Goal: Feedback & Contribution: Leave review/rating

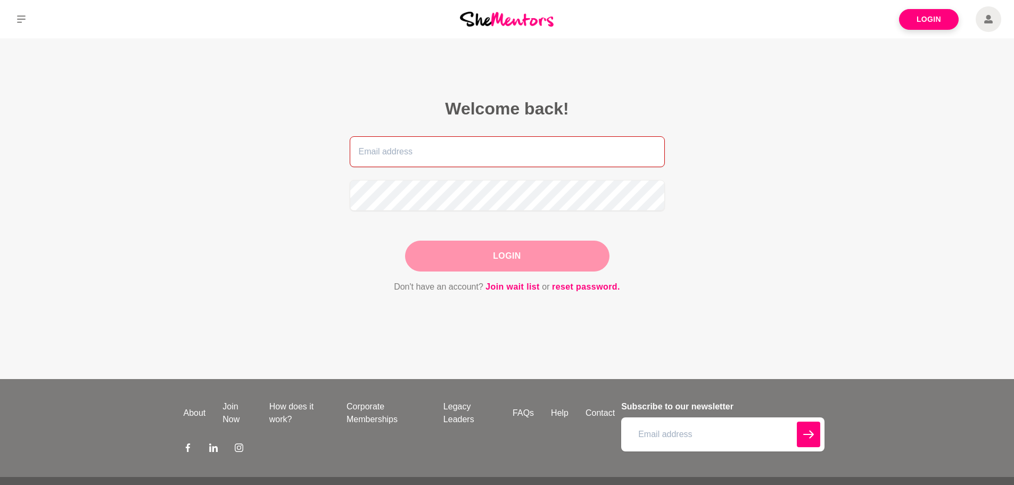
type input "[PERSON_NAME][EMAIL_ADDRESS][DOMAIN_NAME]"
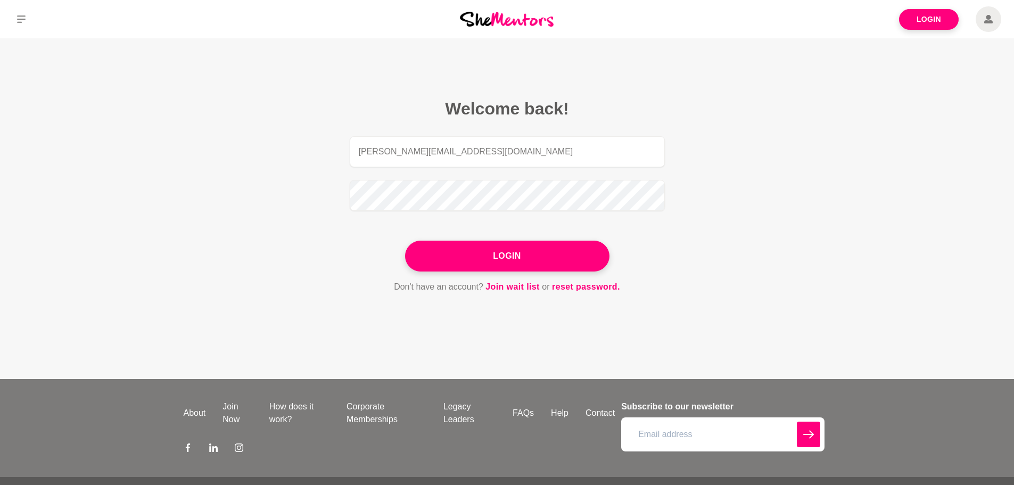
click at [500, 261] on button "Login" at bounding box center [507, 256] width 204 height 31
type input "[PERSON_NAME][EMAIL_ADDRESS][DOMAIN_NAME]"
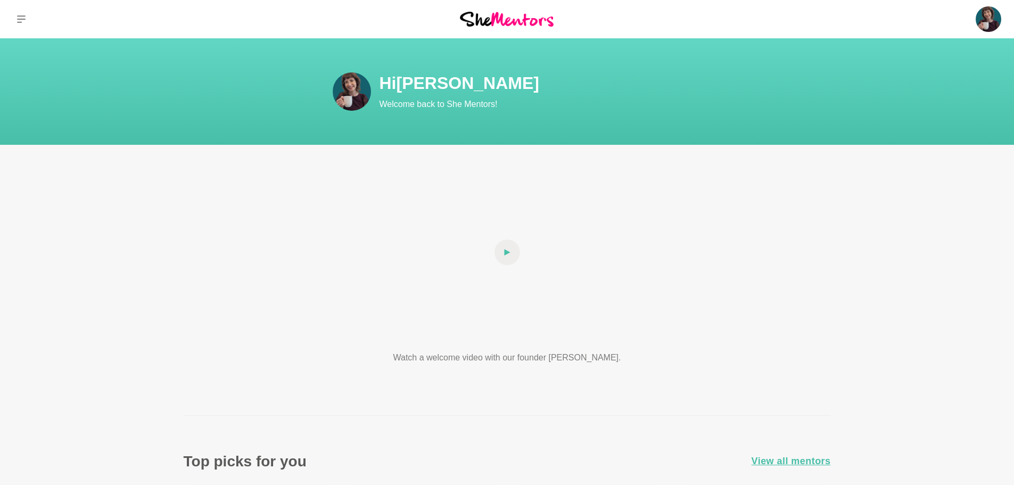
click at [990, 21] on img at bounding box center [989, 19] width 26 height 26
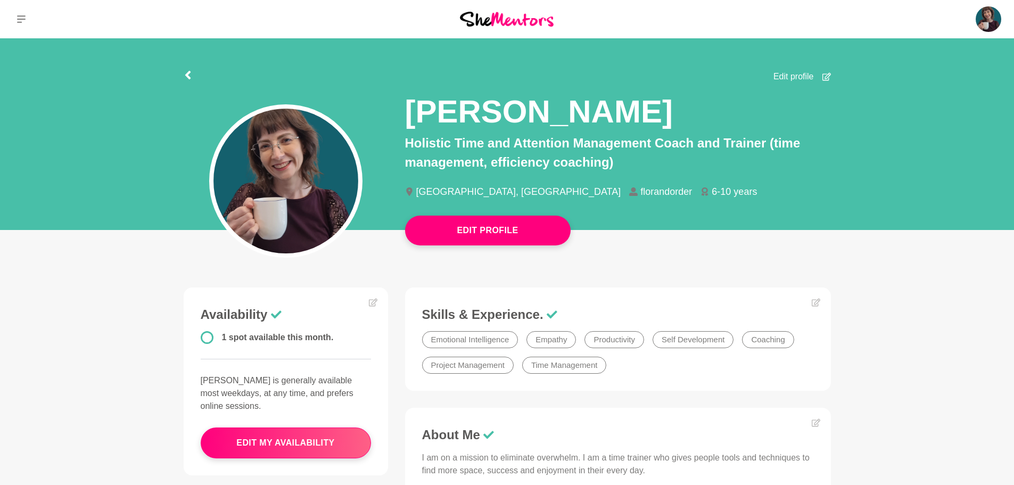
click at [0, 0] on p "Reviews (23)" at bounding box center [0, 0] width 0 height 0
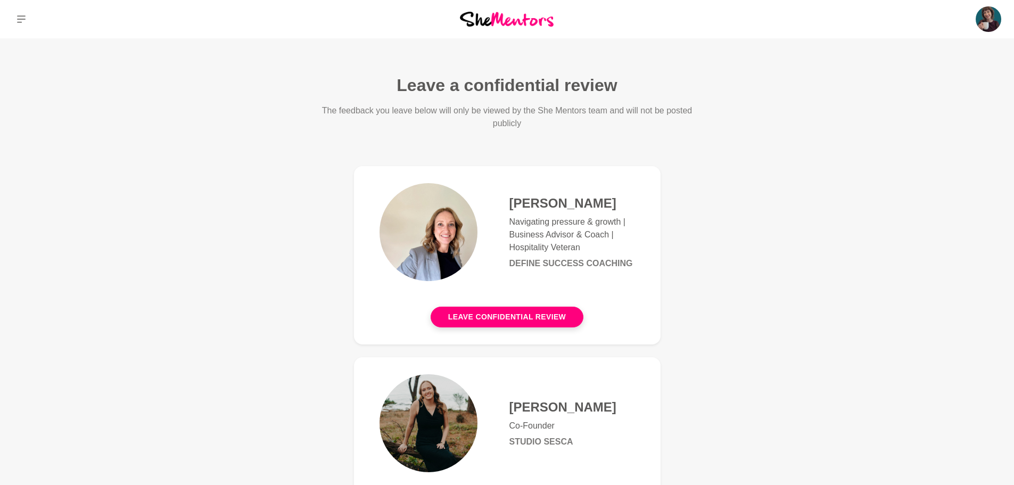
click at [534, 310] on button "Leave confidential review" at bounding box center [507, 317] width 153 height 21
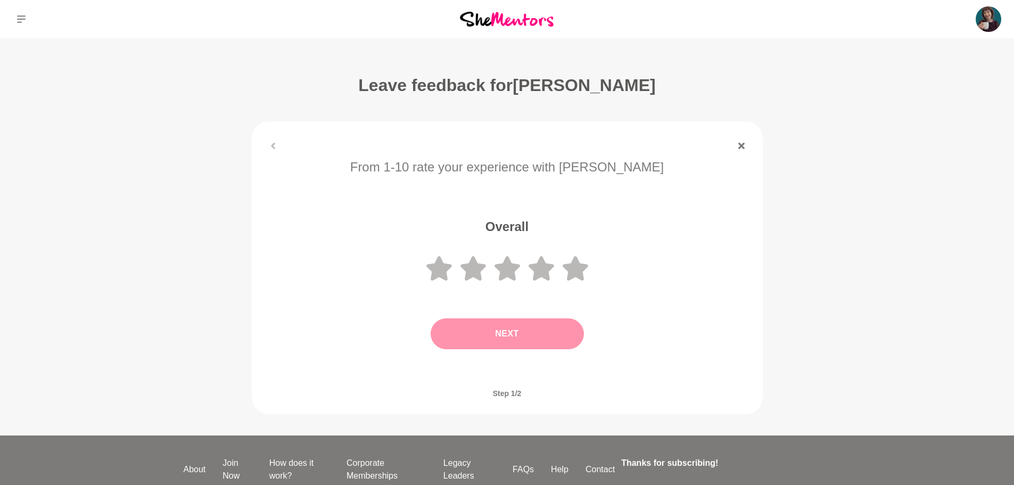
click at [570, 271] on icon at bounding box center [576, 268] width 26 height 24
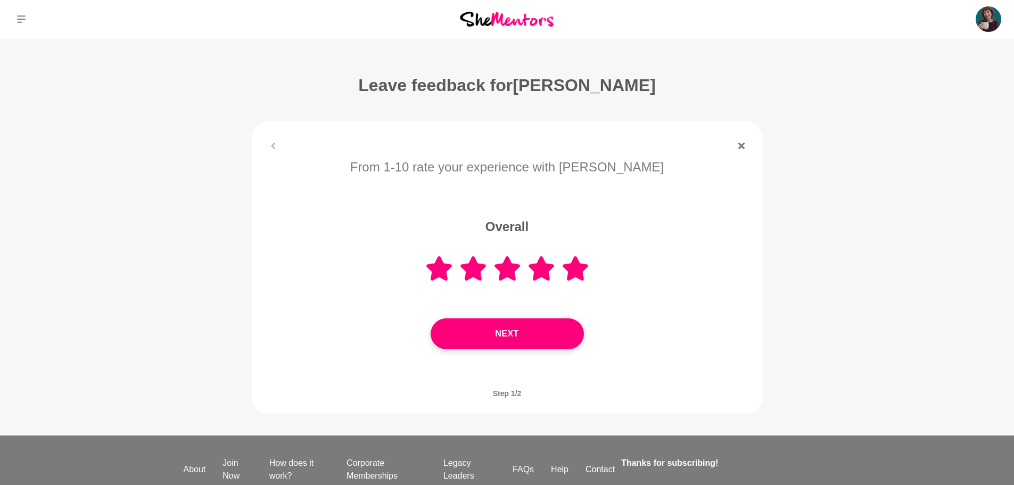
click at [544, 331] on button "Next" at bounding box center [507, 333] width 153 height 31
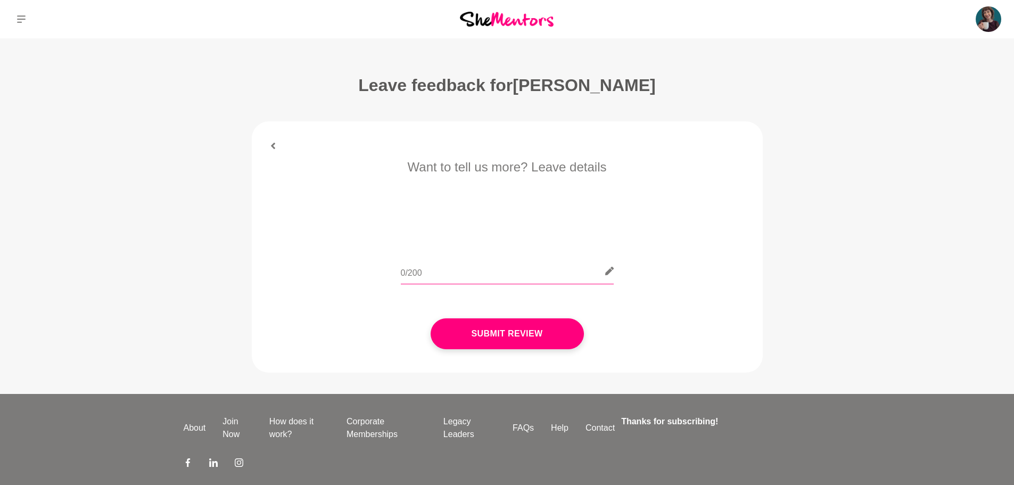
click at [435, 272] on input "text" at bounding box center [507, 271] width 213 height 26
click at [431, 274] on input "text" at bounding box center [507, 271] width 213 height 26
paste input "[PERSON_NAME] has a real gift for coaching. She listens in a way that makes you…"
type input "[PERSON_NAME] has a real gift for coaching. She listens in a way that makes you…"
paste input "[PERSON_NAME] has a real gift for coaching. She listens in a way that makes you…"
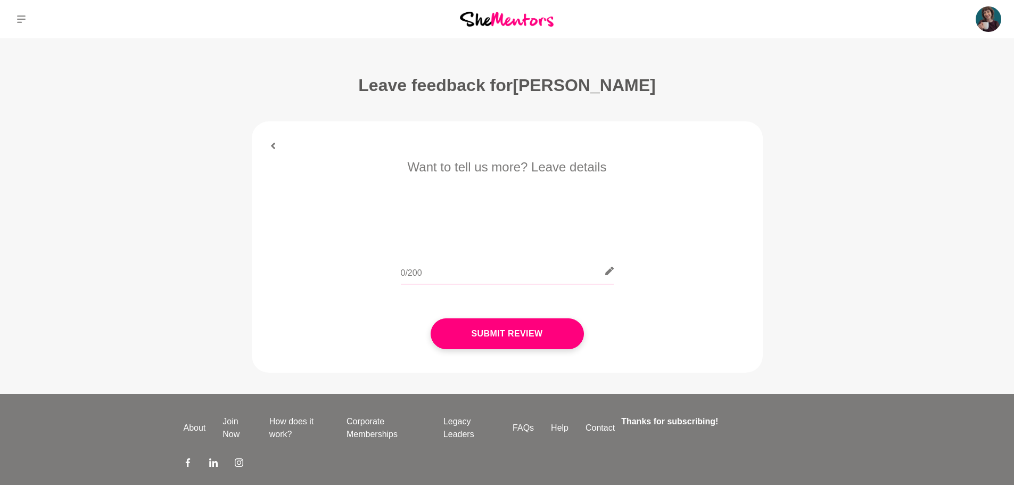
type input "[PERSON_NAME] has a real gift for coaching. She listens in a way that makes you…"
paste input "[PERSON_NAME] has a real gift for coaching. She listens in a way that makes you…"
type input "[PERSON_NAME] has a real gift for coaching. She listens in a way that makes you…"
click at [484, 327] on button "Submit Review" at bounding box center [507, 333] width 153 height 31
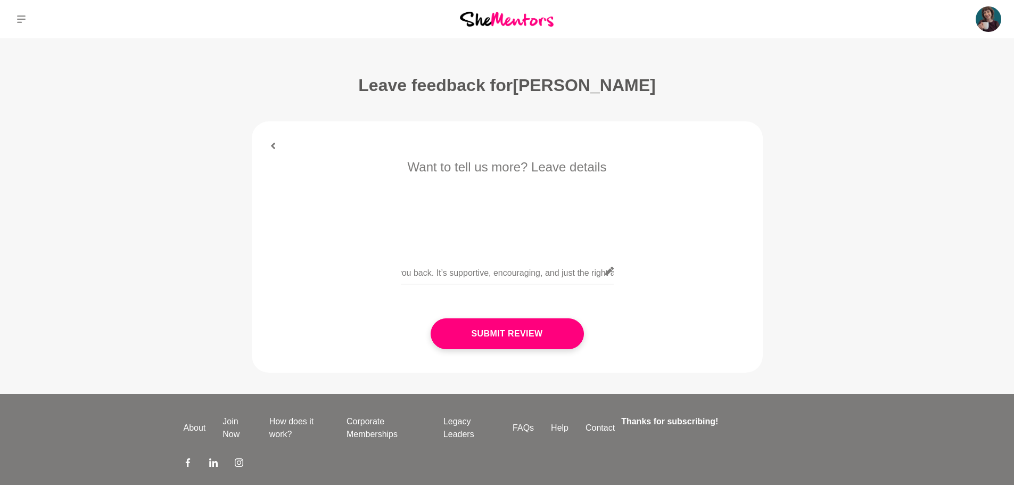
scroll to position [0, 0]
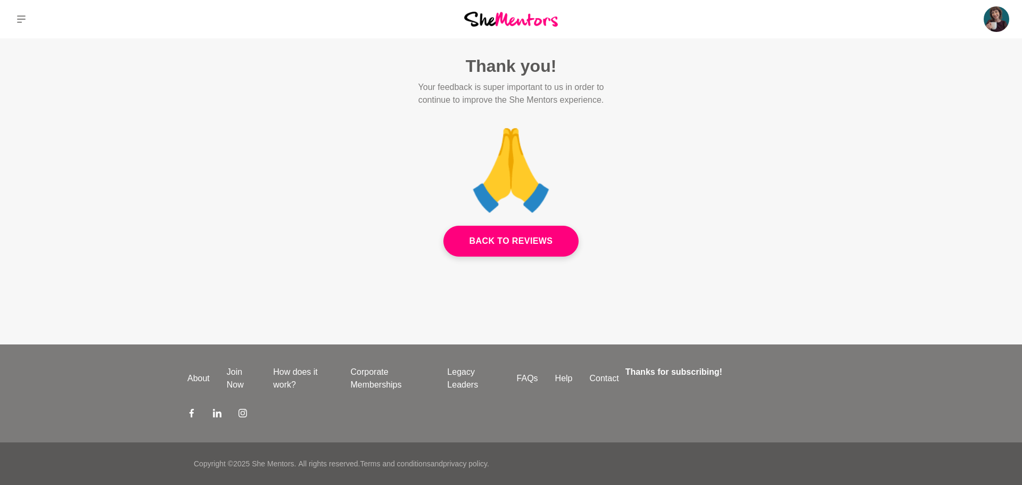
click at [505, 244] on link "Back to Reviews" at bounding box center [512, 241] width 136 height 31
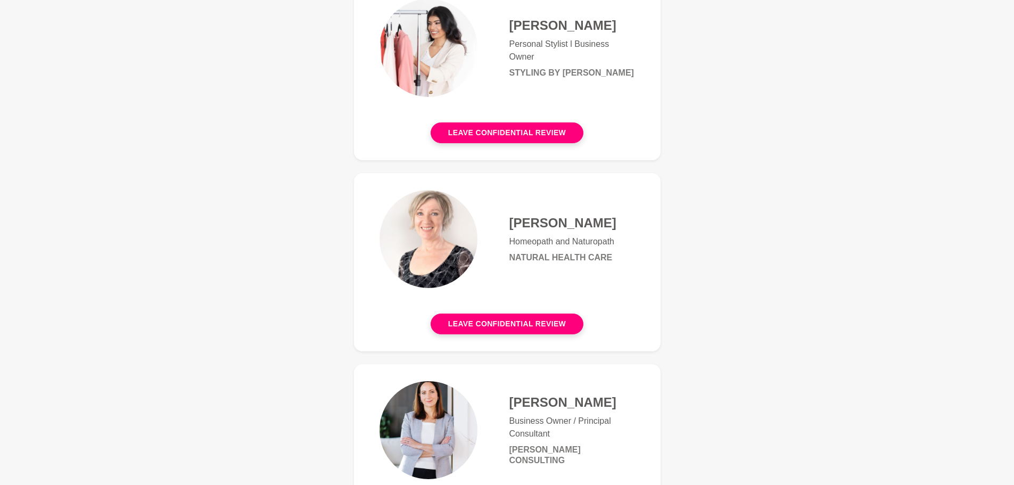
scroll to position [1278, 0]
